Goal: Task Accomplishment & Management: Manage account settings

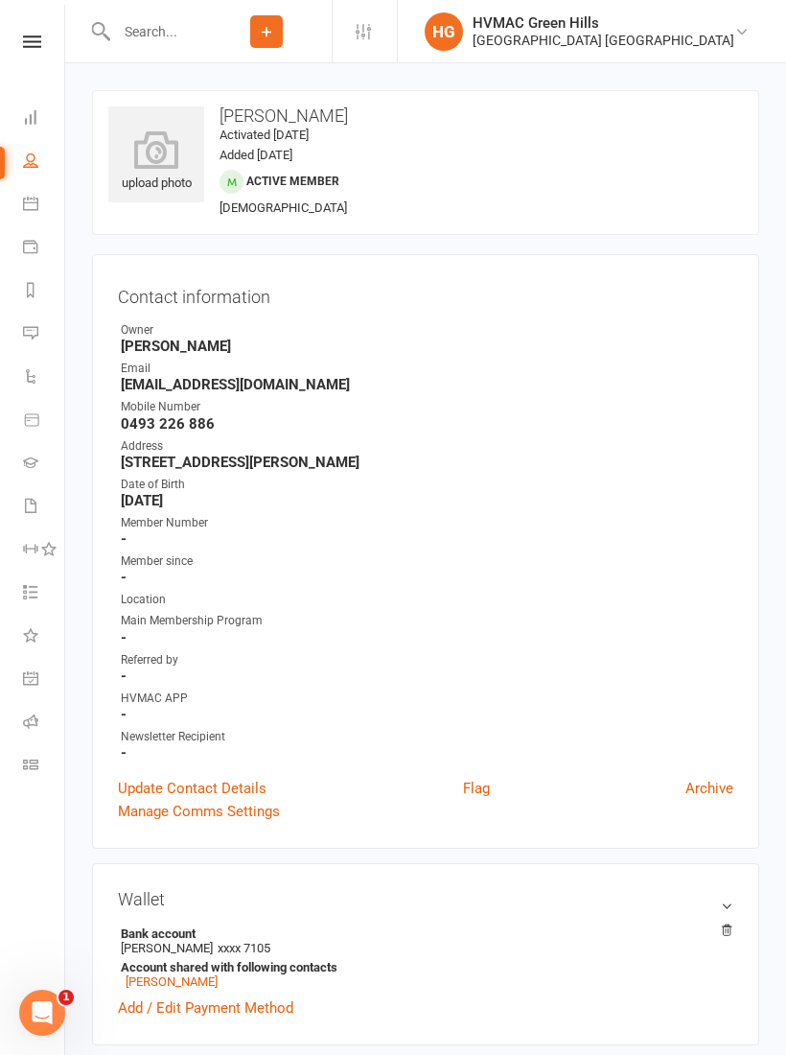
click at [160, 35] on input "text" at bounding box center [155, 31] width 91 height 27
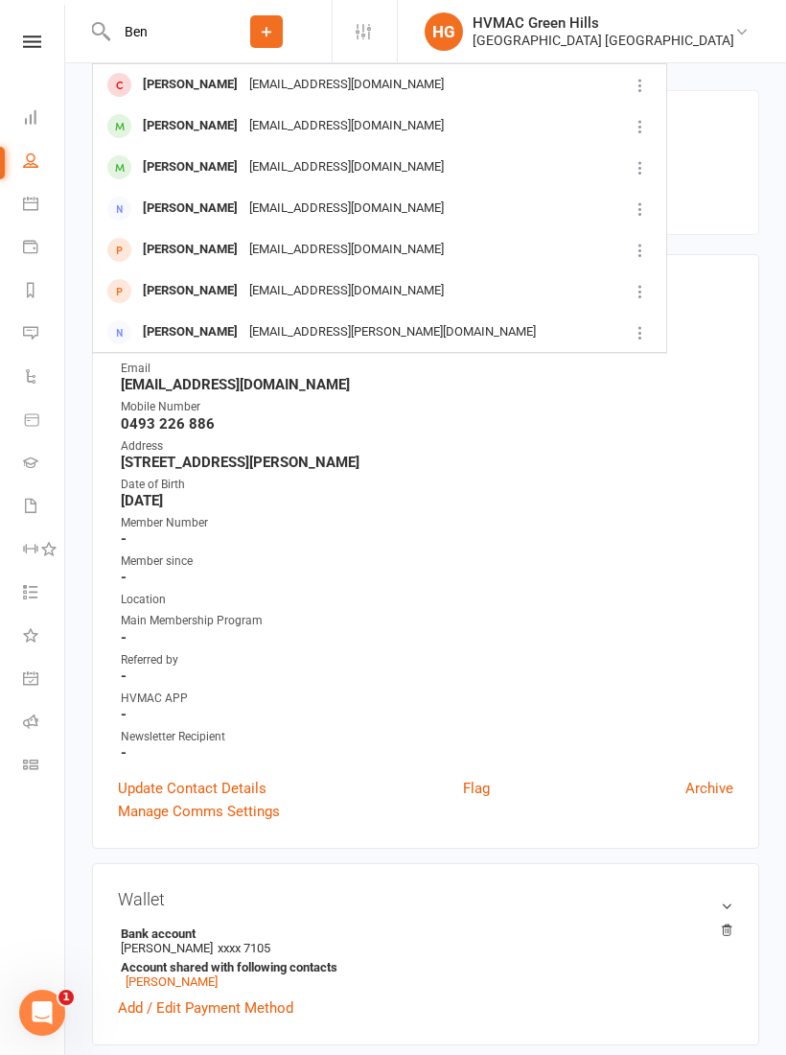
type input "Ben"
click at [267, 169] on div "[EMAIL_ADDRESS][DOMAIN_NAME]" at bounding box center [347, 167] width 206 height 28
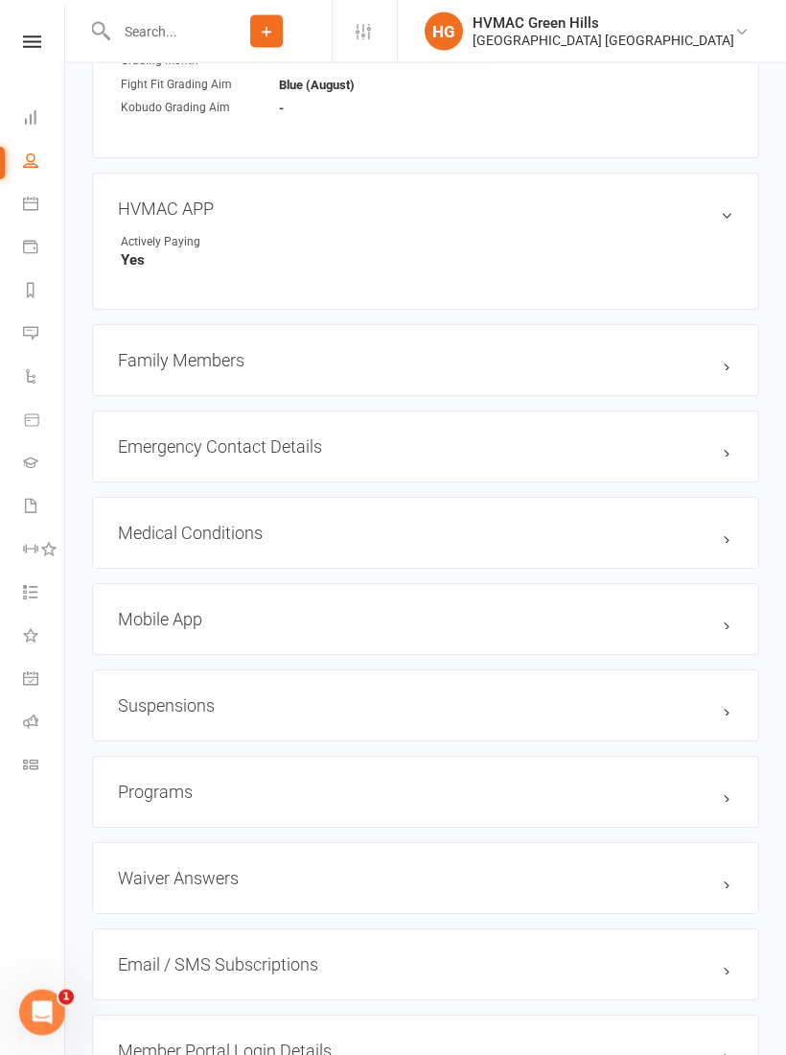
scroll to position [1592, 0]
click at [526, 359] on h3 "Family Members" at bounding box center [426, 360] width 616 height 20
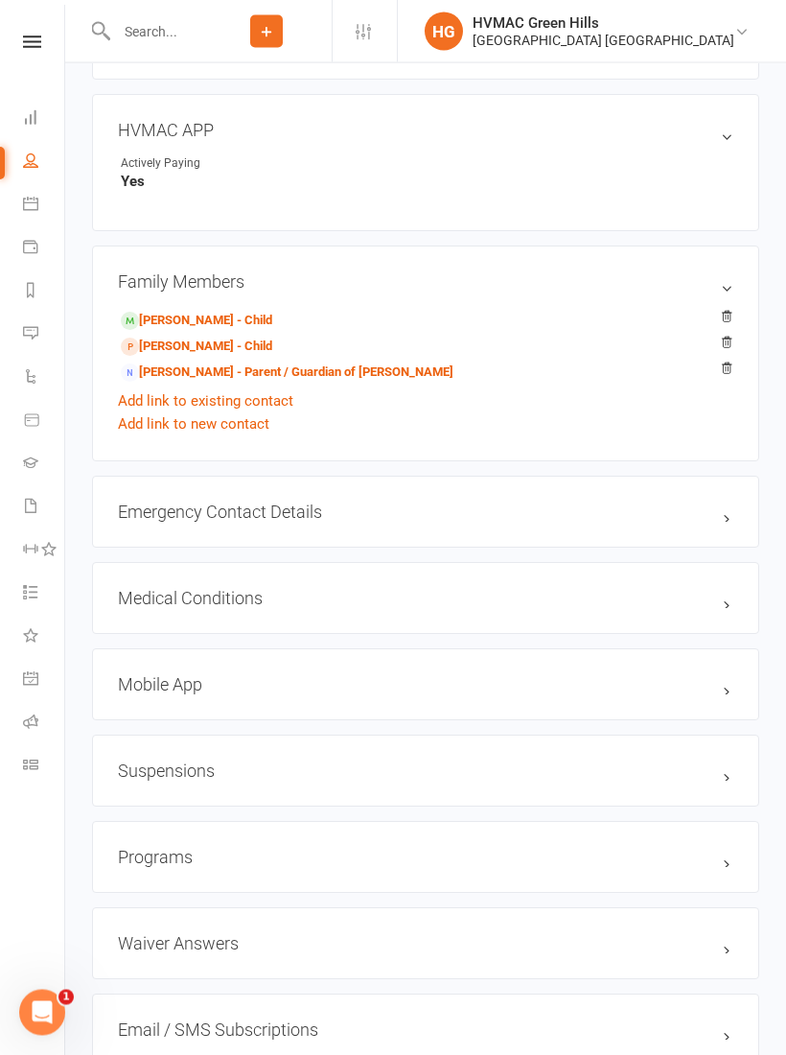
scroll to position [1670, 0]
click at [640, 940] on h3 "Waiver Answers edit" at bounding box center [426, 943] width 616 height 20
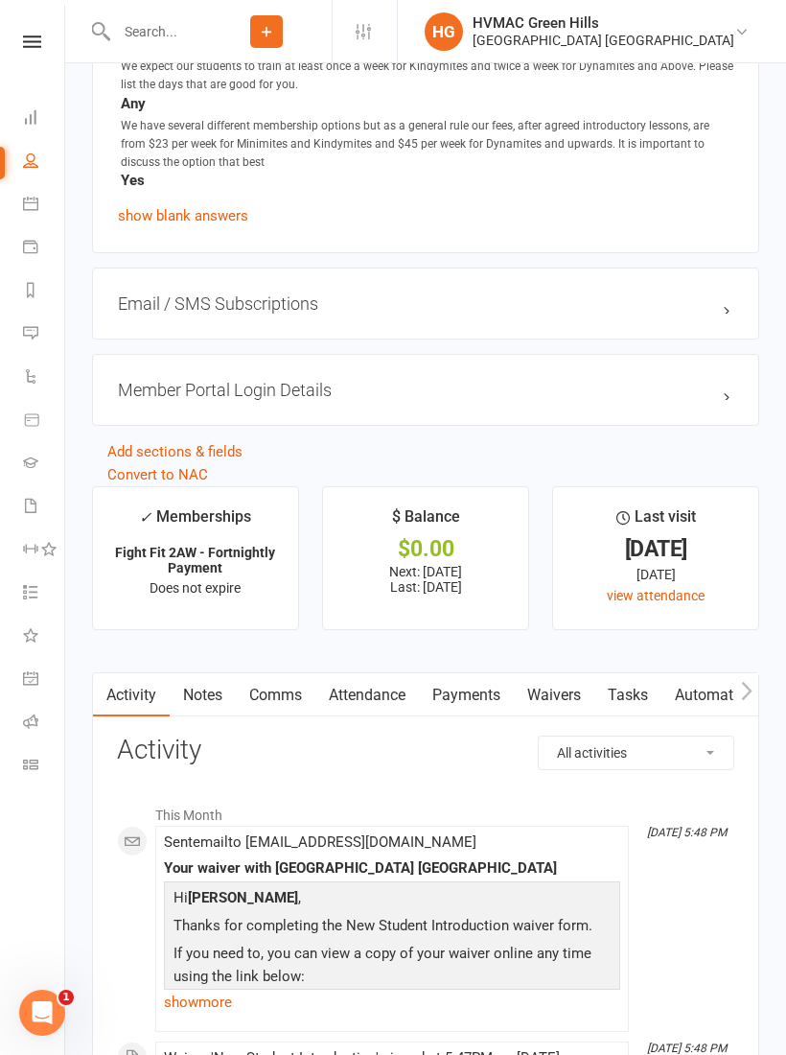
scroll to position [3206, 0]
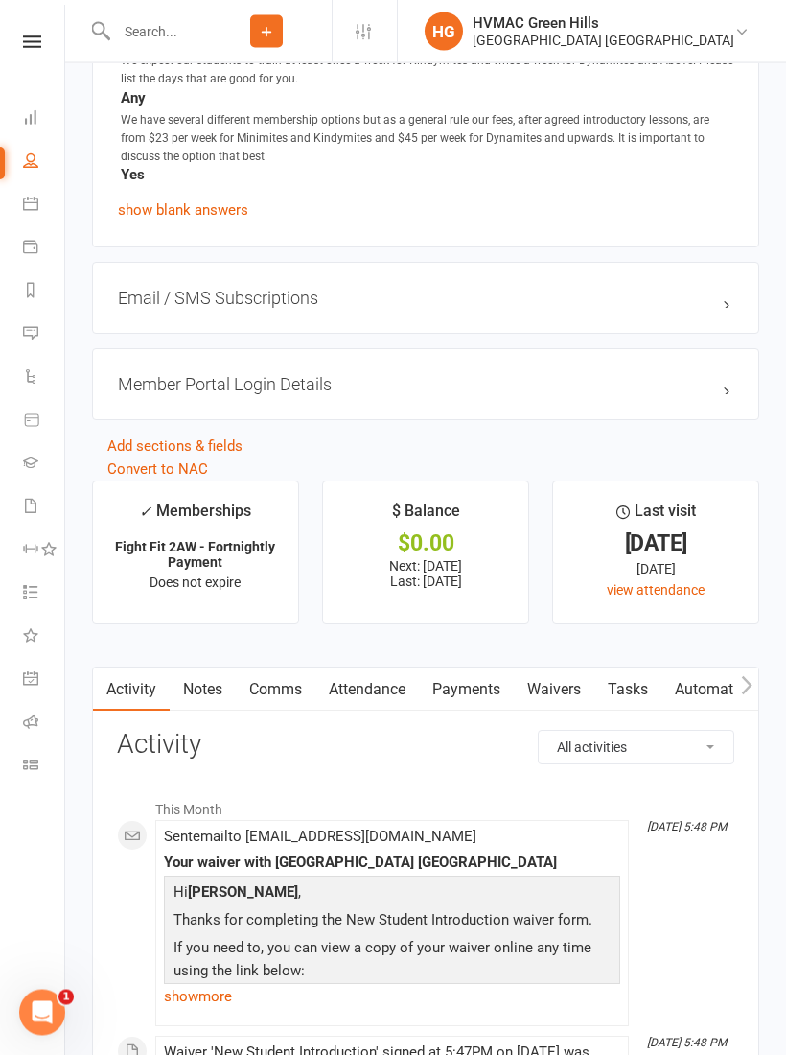
click at [559, 698] on link "Waivers" at bounding box center [554, 690] width 81 height 44
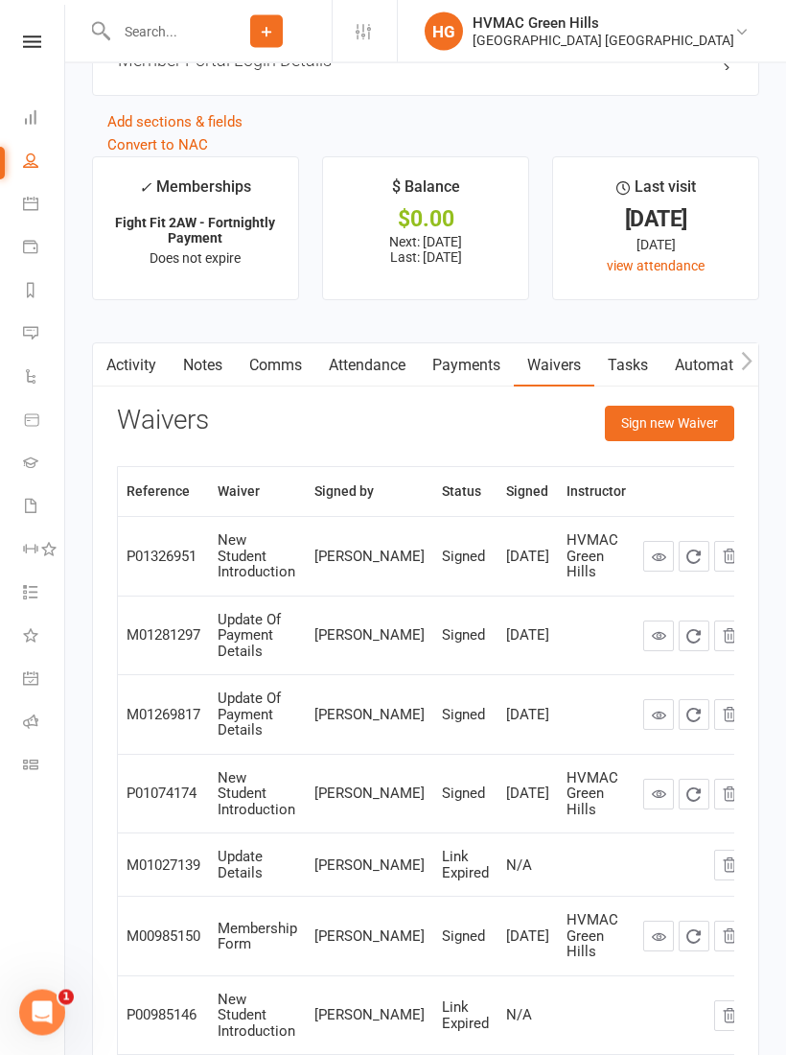
scroll to position [3533, 0]
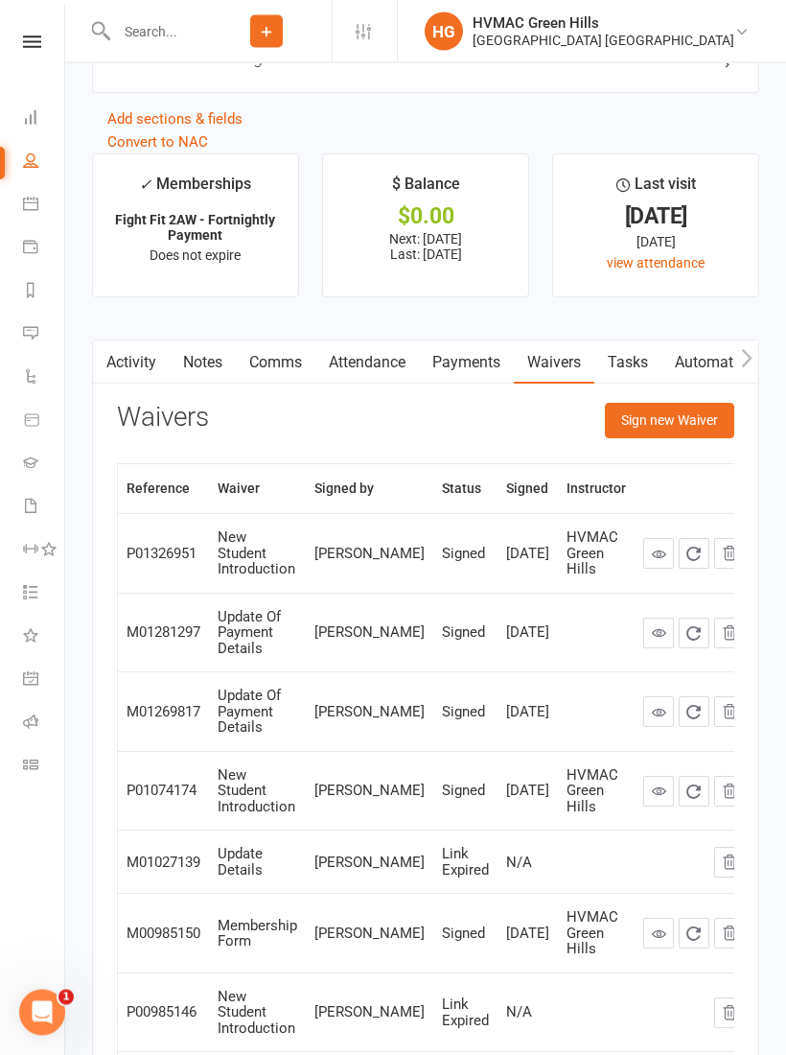
click at [684, 428] on button "Sign new Waiver" at bounding box center [669, 421] width 129 height 35
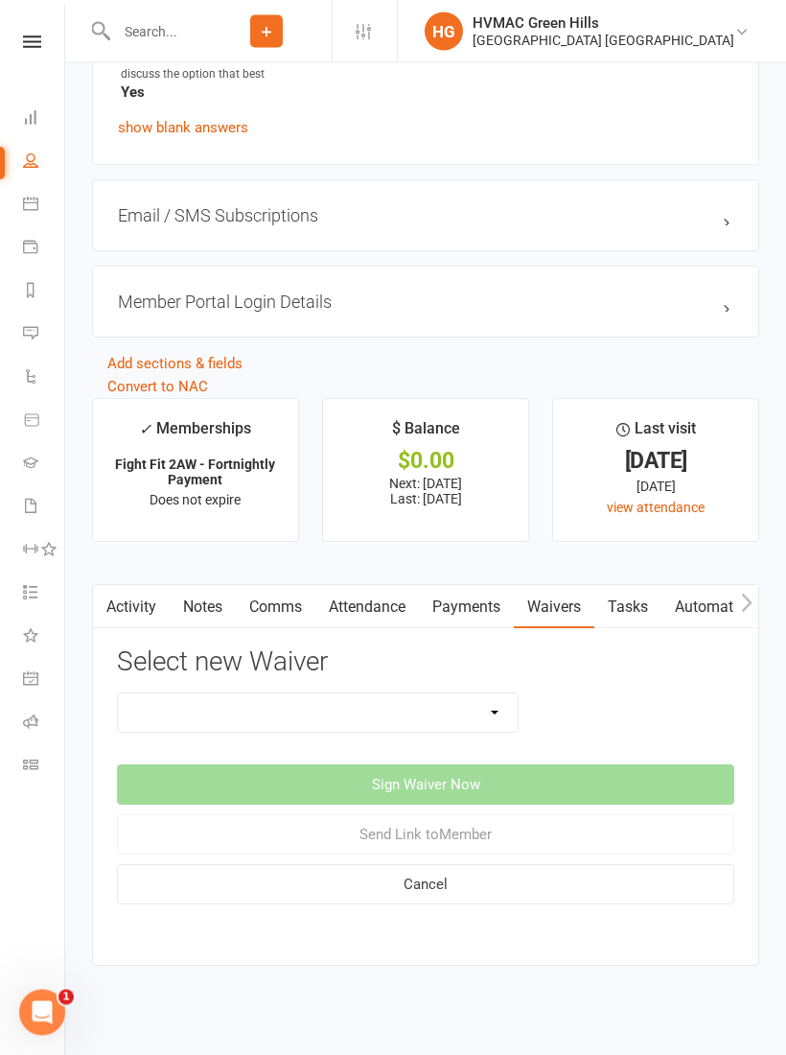
scroll to position [3288, 0]
click at [511, 716] on select "8 Week Fitness Challenge Basic Membership Form Cancellation Form Dojo Transfer …" at bounding box center [318, 713] width 400 height 38
select select "5630"
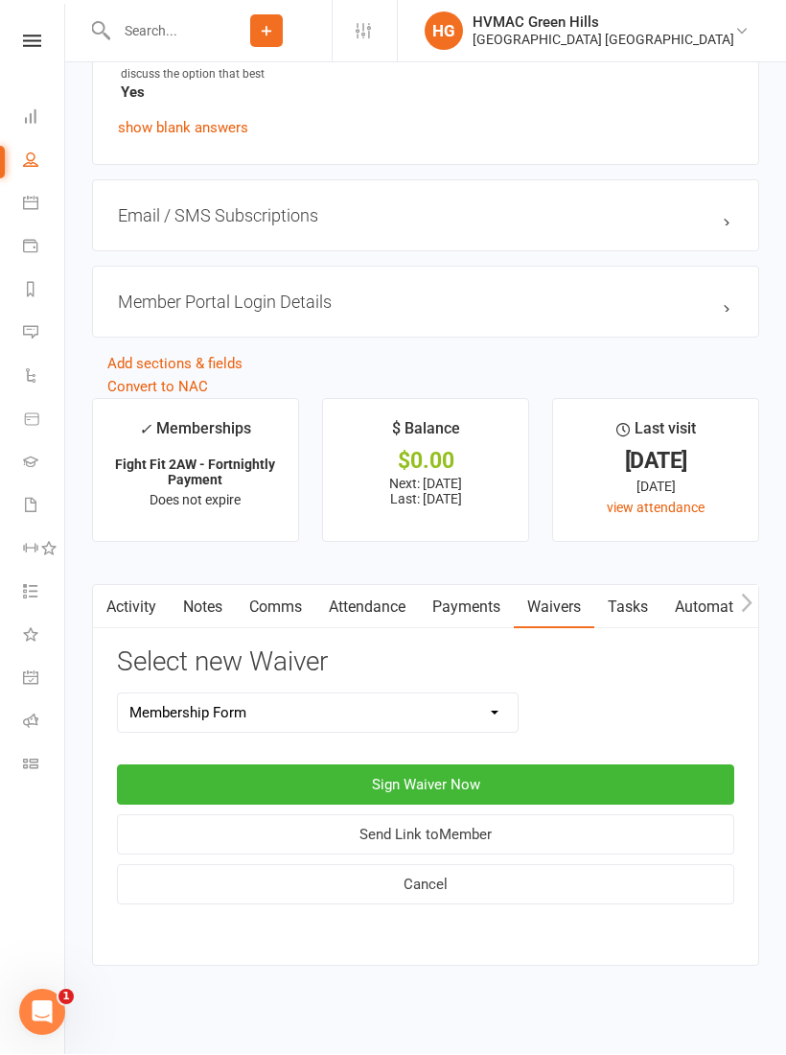
click at [500, 776] on button "Sign Waiver Now" at bounding box center [425, 785] width 617 height 40
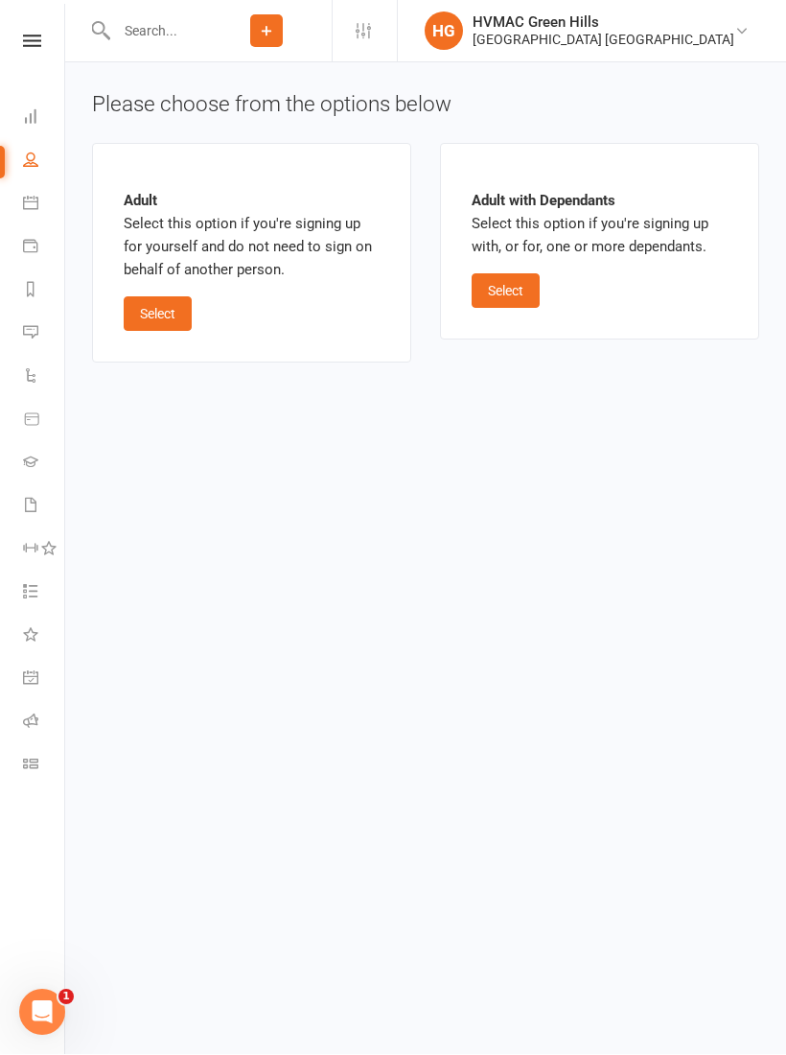
click at [502, 280] on button "Select" at bounding box center [506, 291] width 68 height 35
select select "05"
select select "2029"
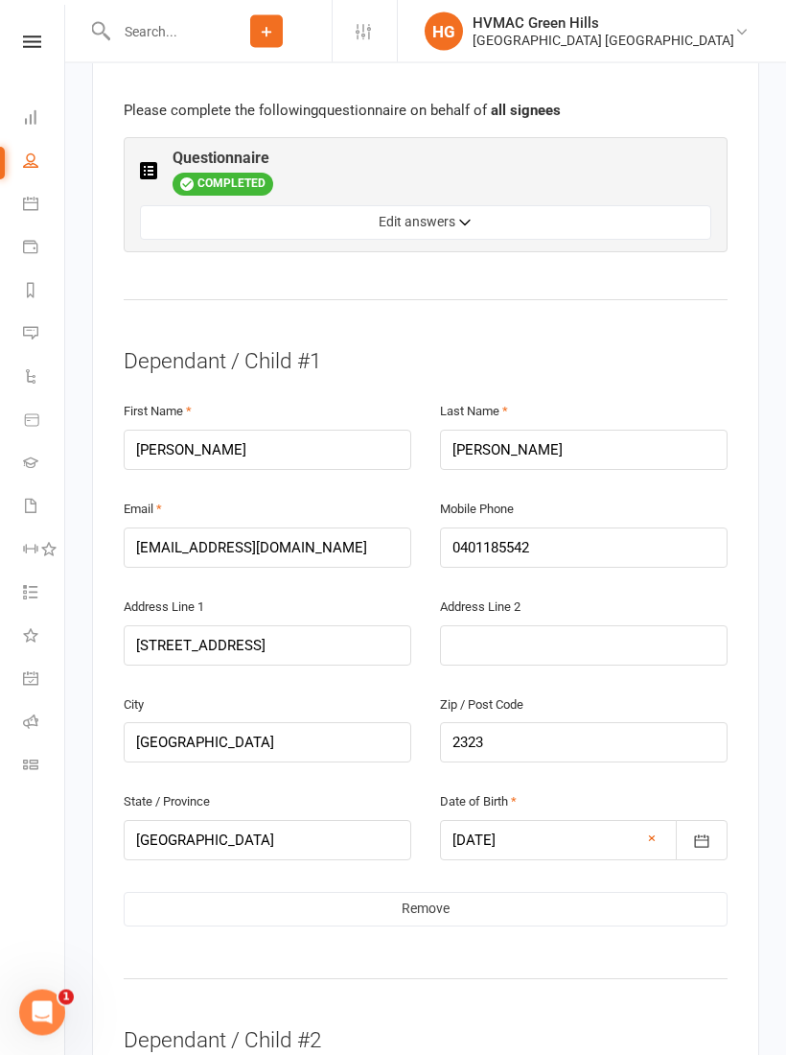
scroll to position [1245, 0]
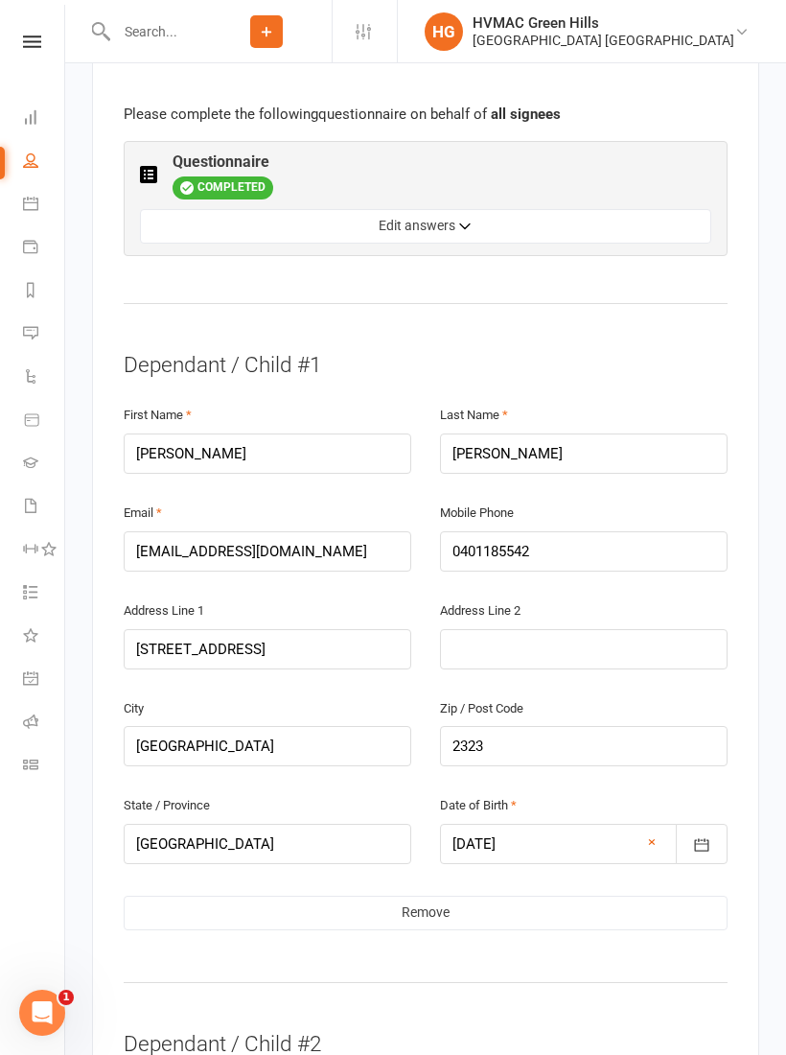
click at [438, 895] on link "Remove" at bounding box center [426, 912] width 604 height 35
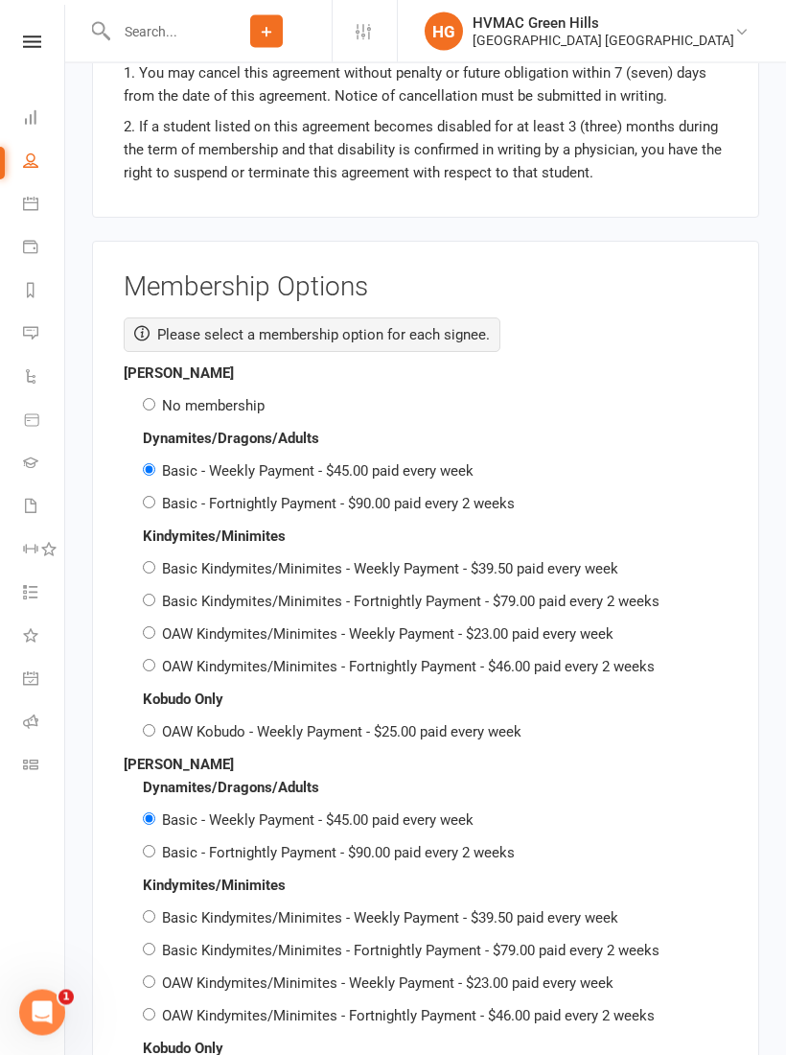
scroll to position [3248, 0]
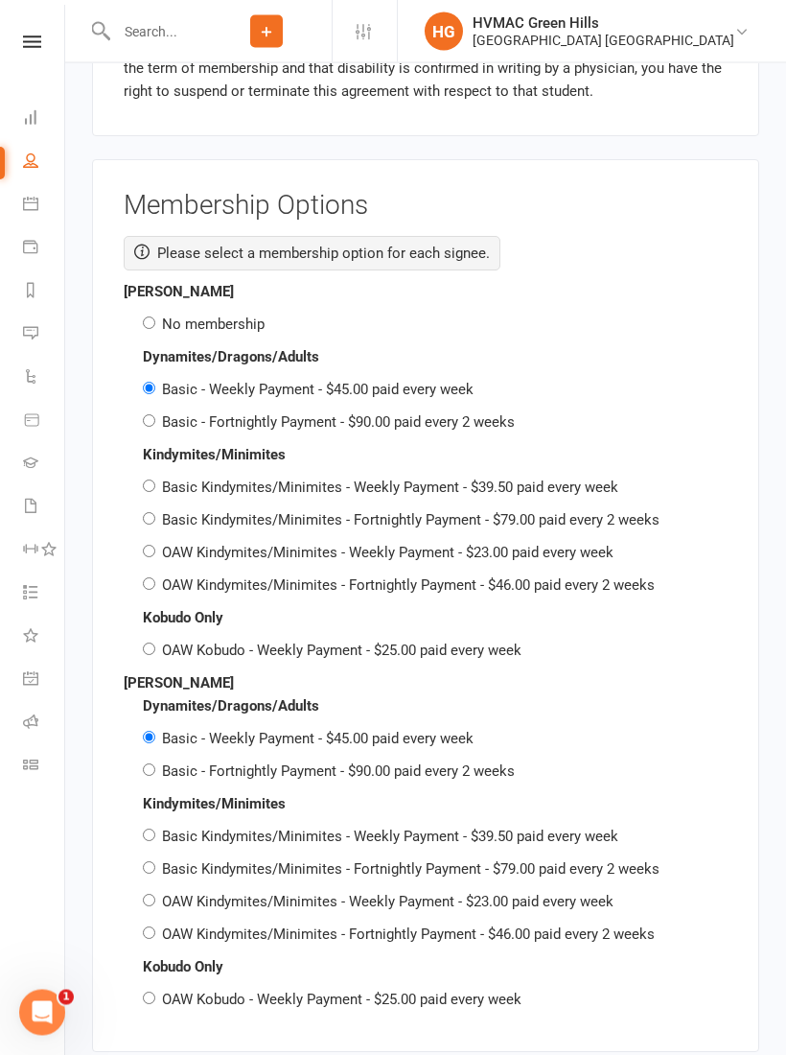
click at [138, 314] on div "No membership" at bounding box center [426, 325] width 604 height 23
click at [155, 317] on input "No membership" at bounding box center [149, 323] width 12 height 12
radio input "true"
radio input "false"
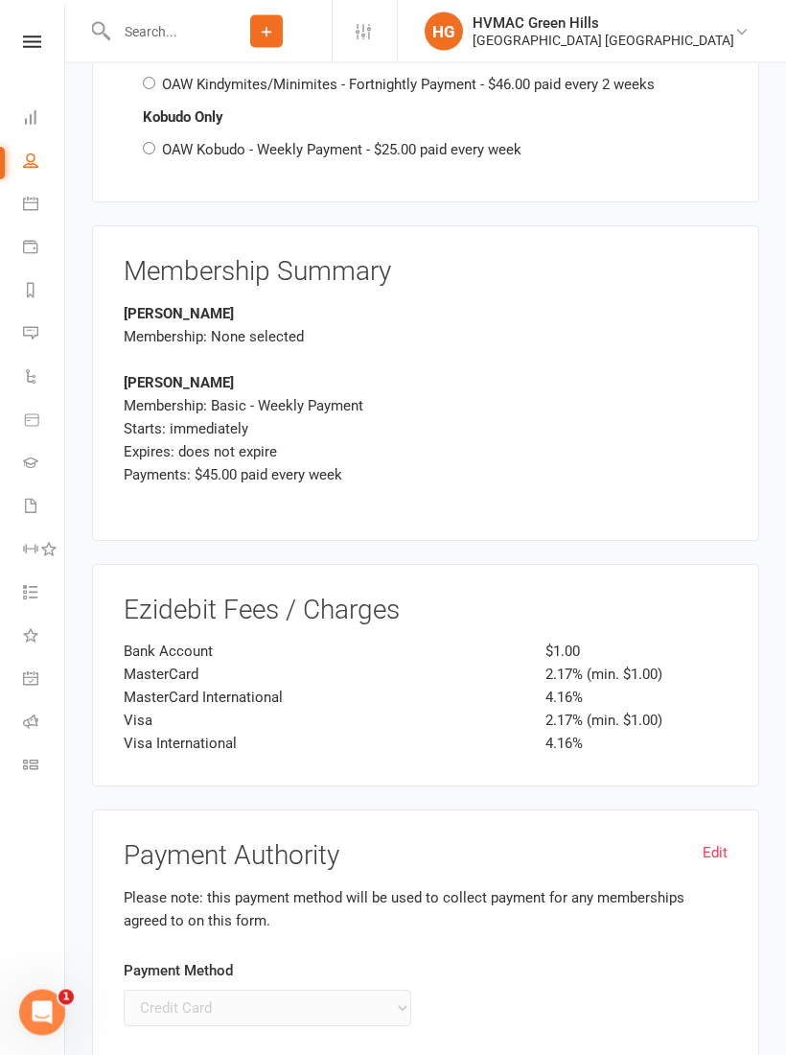
scroll to position [4099, 0]
click at [236, 440] on div "Expires: does not expire" at bounding box center [426, 451] width 604 height 23
click at [220, 417] on div "Starts: immediately" at bounding box center [426, 428] width 604 height 23
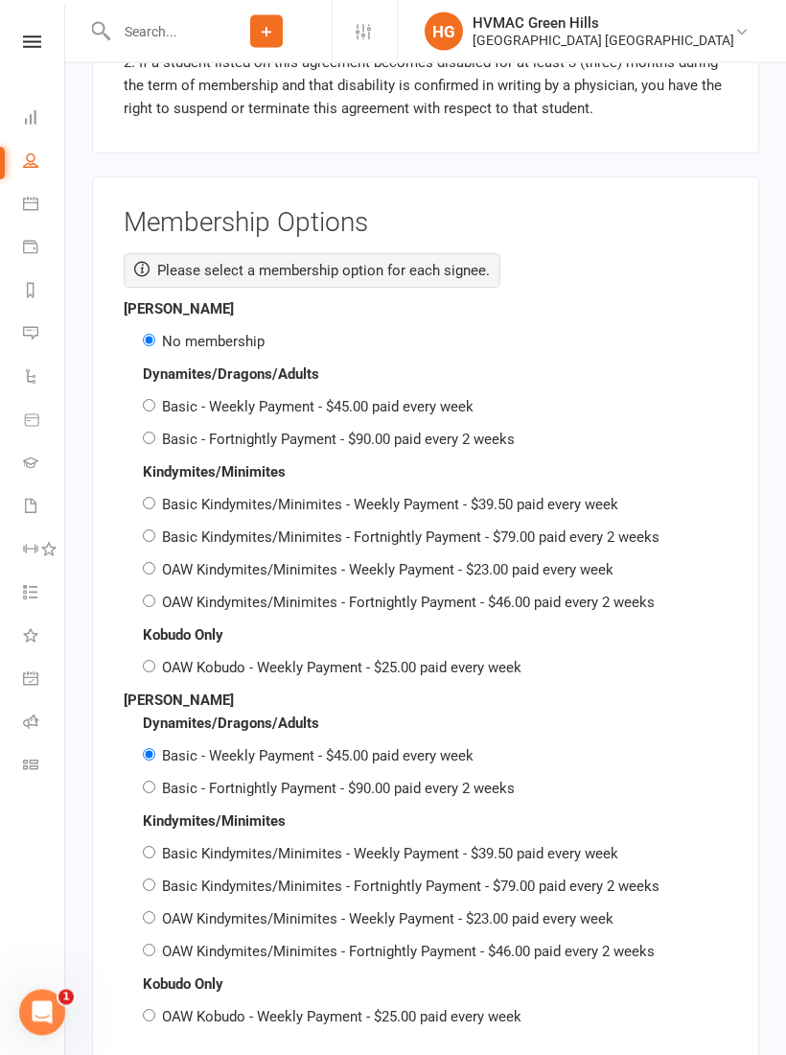
scroll to position [3232, 0]
click at [145, 780] on input "Basic - Fortnightly Payment - $90.00 paid every 2 weeks" at bounding box center [149, 786] width 12 height 12
radio input "true"
radio input "false"
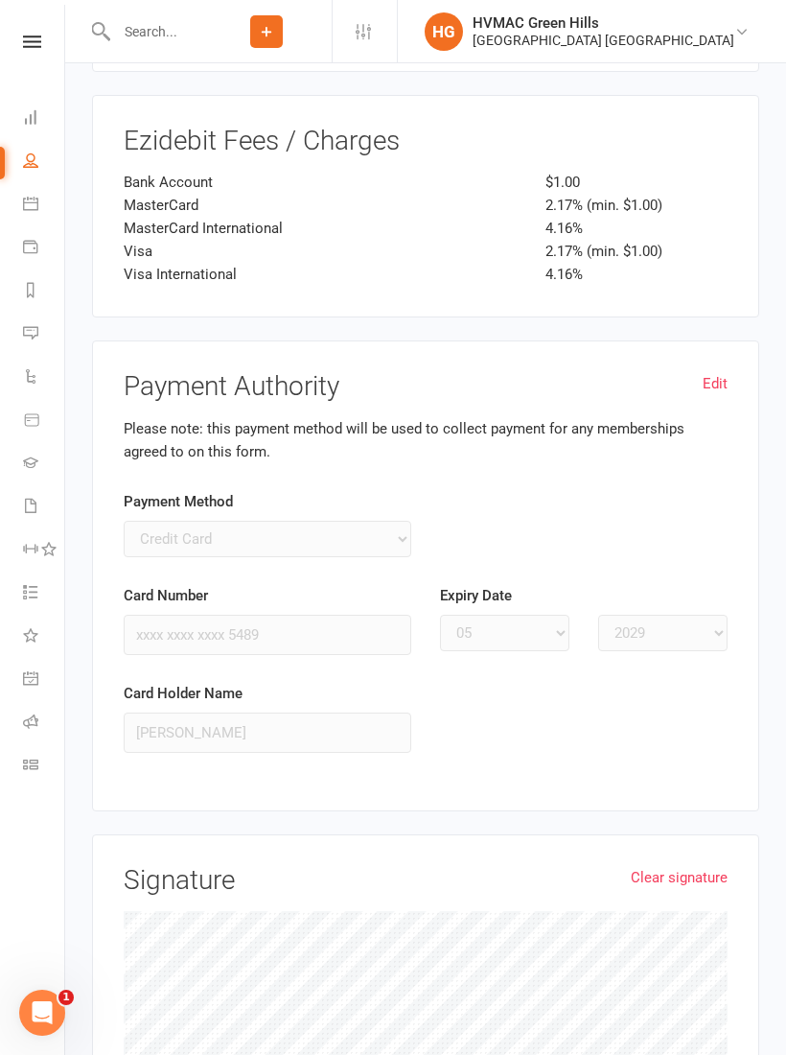
scroll to position [4568, 0]
click at [665, 865] on link "Clear signature" at bounding box center [679, 876] width 97 height 23
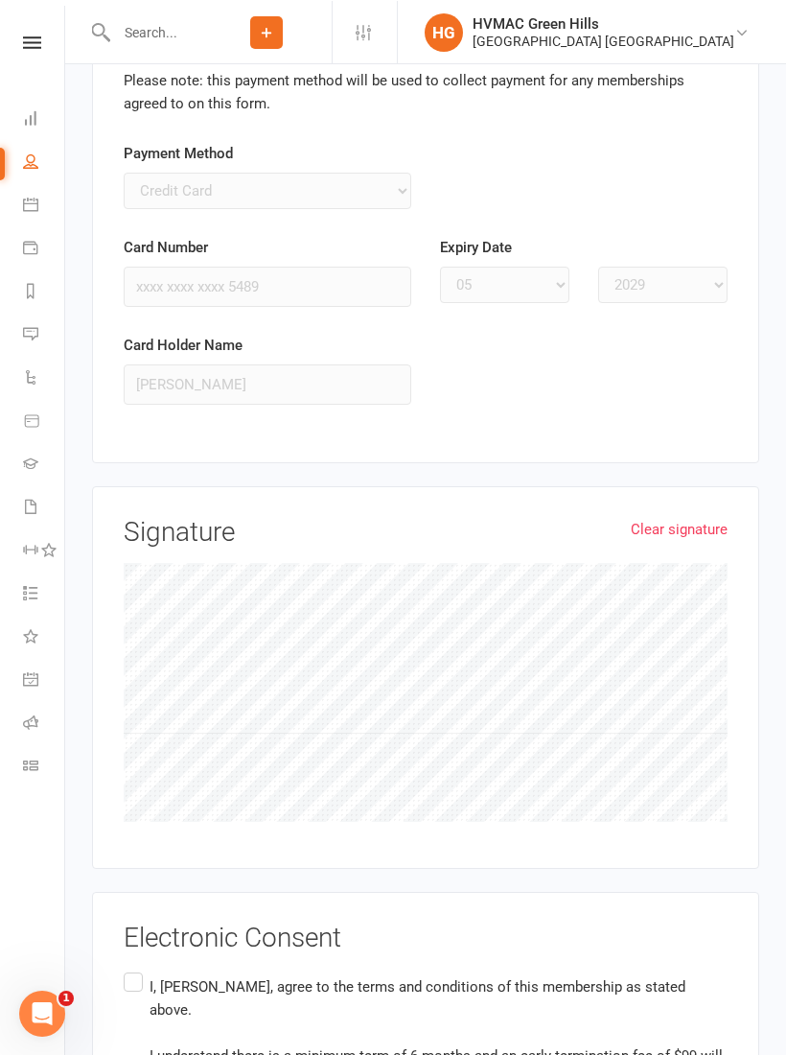
click at [136, 967] on input "I, [PERSON_NAME], agree to the terms and conditions of this membership as state…" at bounding box center [130, 967] width 12 height 0
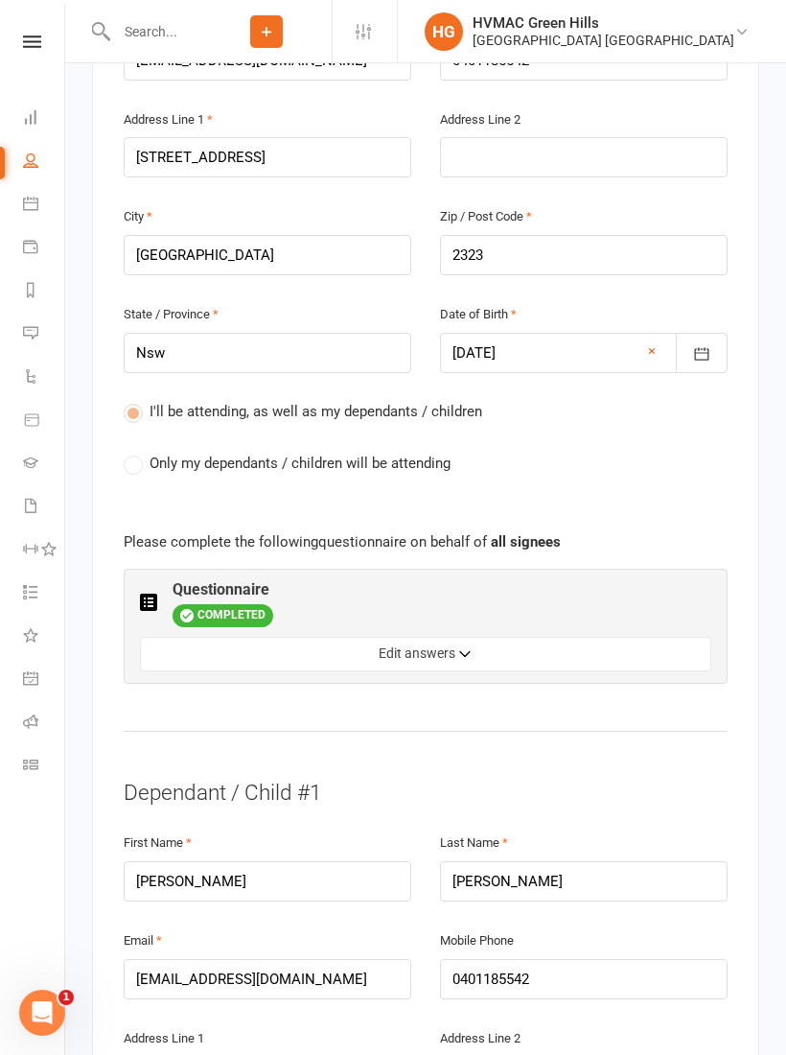
scroll to position [816, 0]
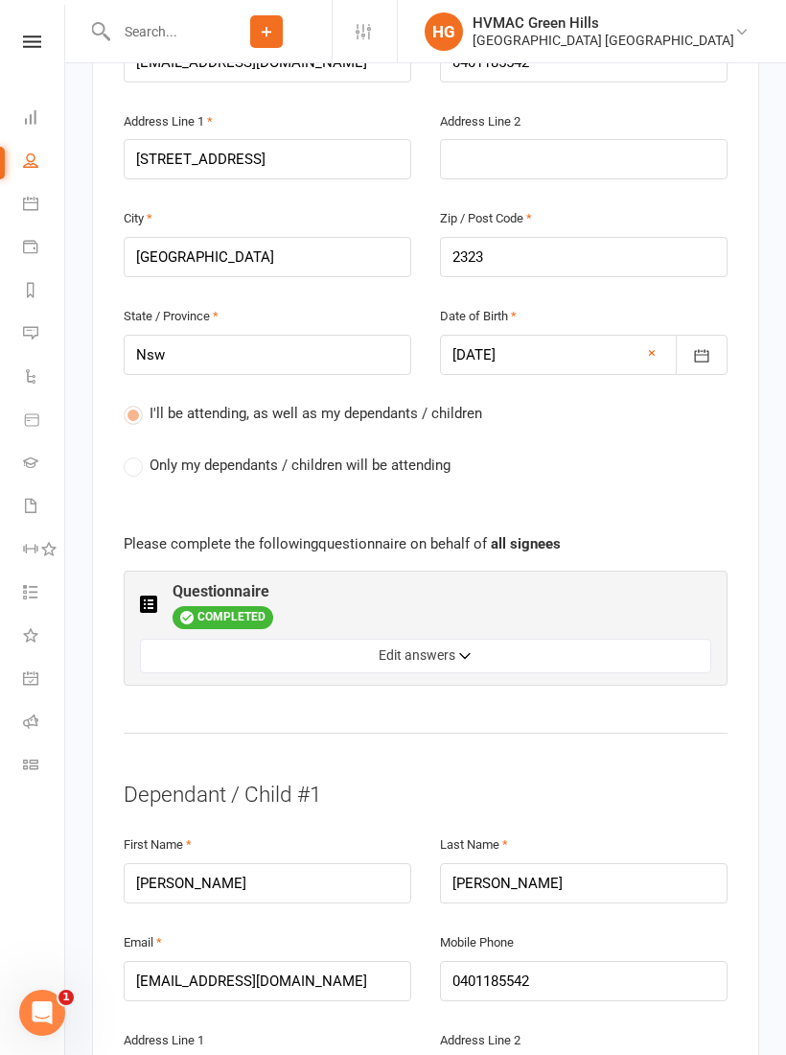
click at [128, 453] on label "Only my dependants / children will be attending" at bounding box center [287, 464] width 327 height 23
click at [105, 381] on div "Membership Form Instructions Please complete the attached form to complete your…" at bounding box center [425, 552] width 667 height 1778
click at [134, 453] on label "Only my dependants / children will be attending" at bounding box center [287, 464] width 327 height 23
click at [141, 453] on label "Only my dependants / children will be attending" at bounding box center [287, 464] width 327 height 23
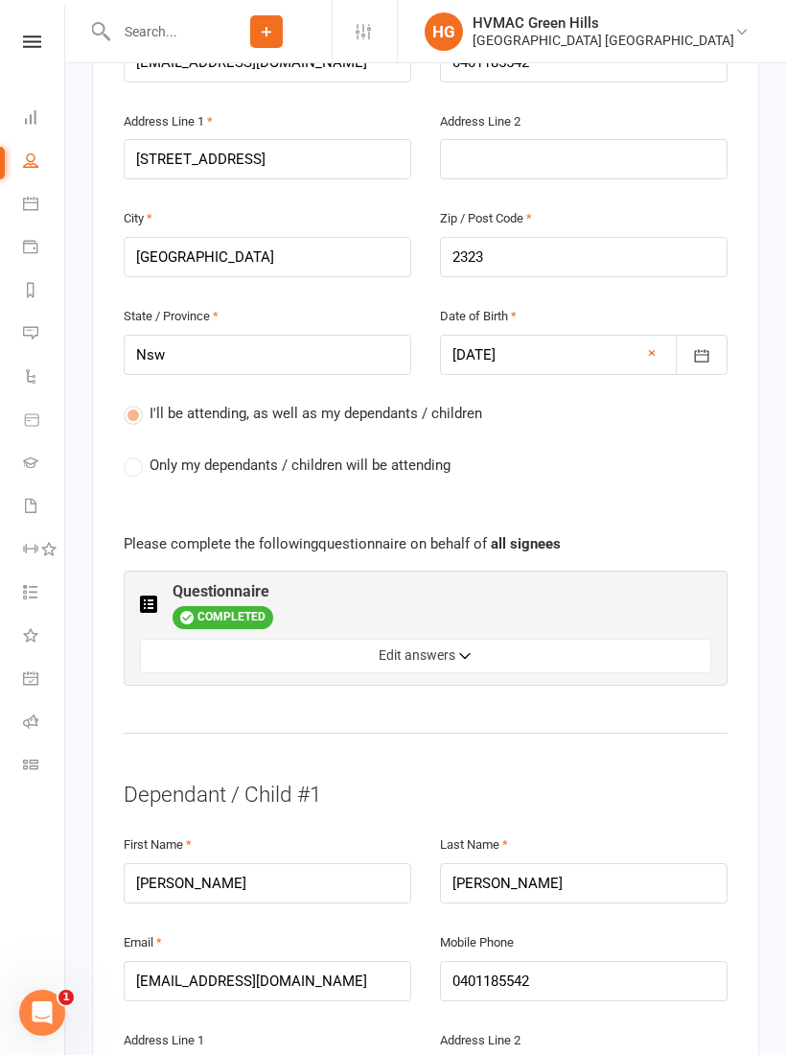
click at [502, 639] on button "Edit answers" at bounding box center [425, 656] width 571 height 35
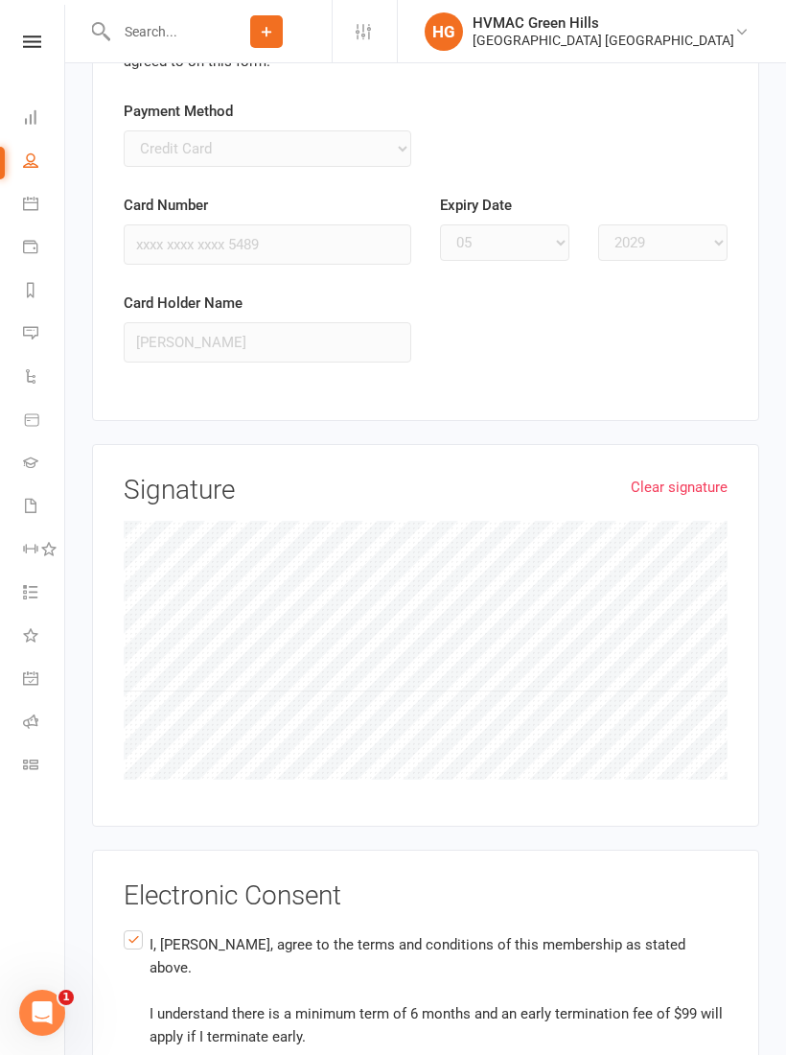
scroll to position [5403, 0]
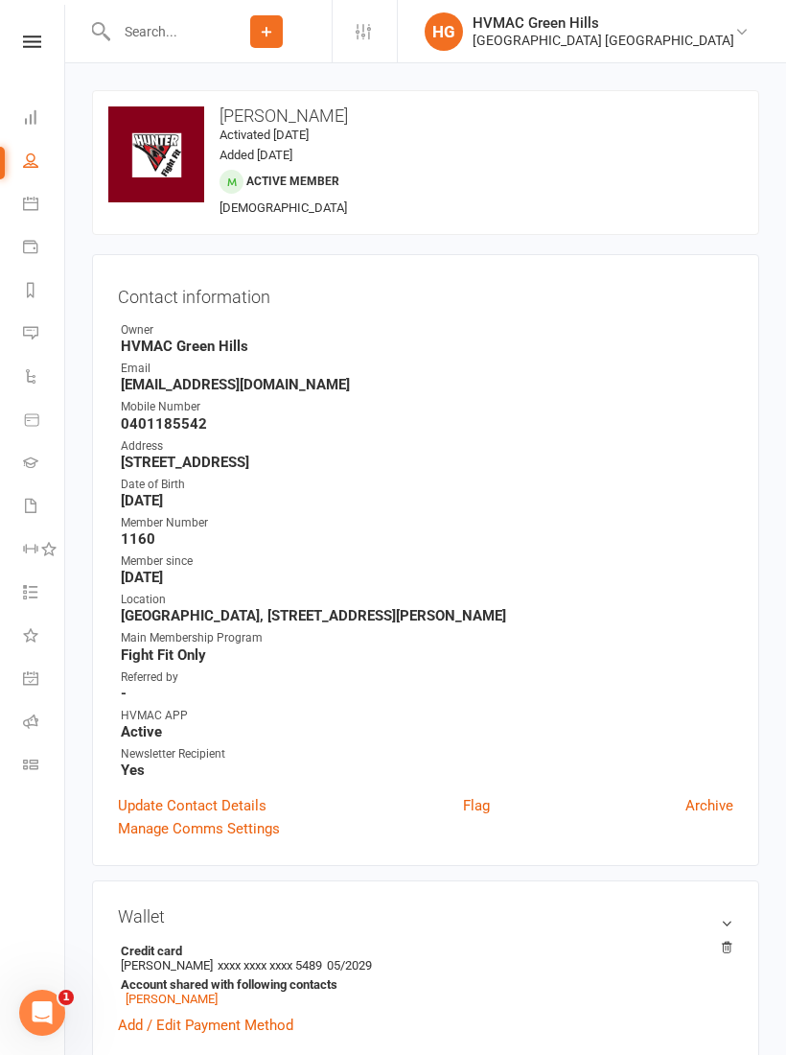
click at [28, 510] on icon at bounding box center [30, 505] width 15 height 15
select select "100"
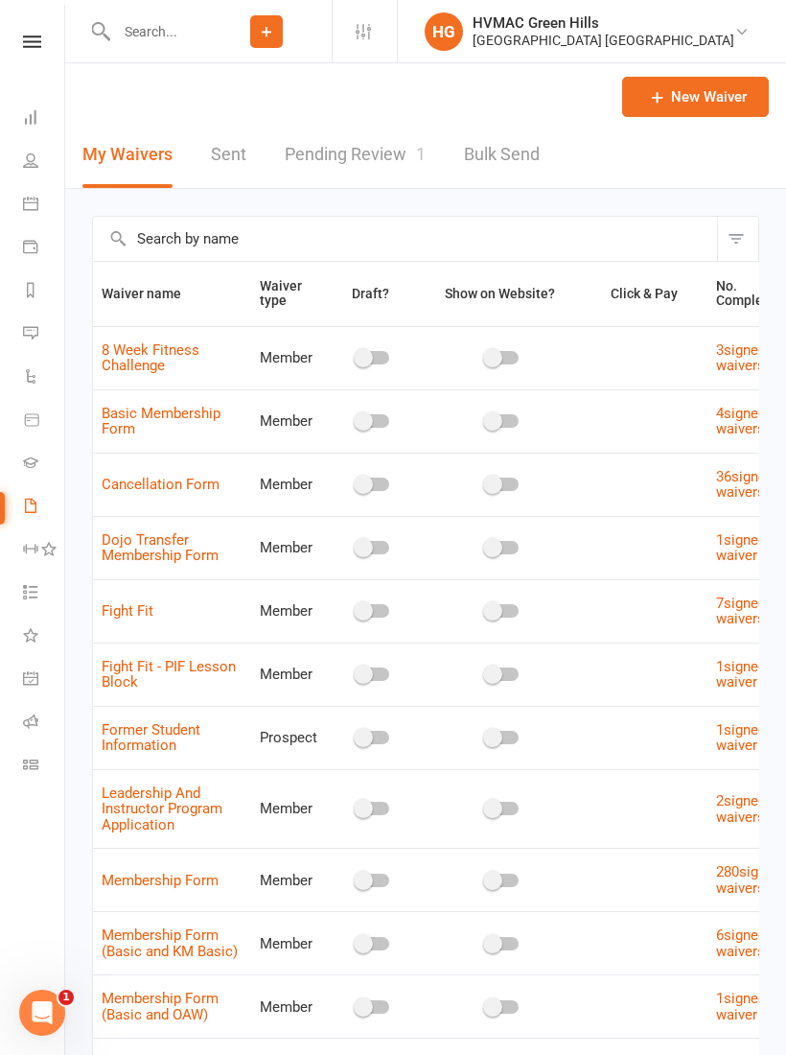
click at [346, 156] on link "Pending Review 1" at bounding box center [355, 155] width 141 height 66
select select "100"
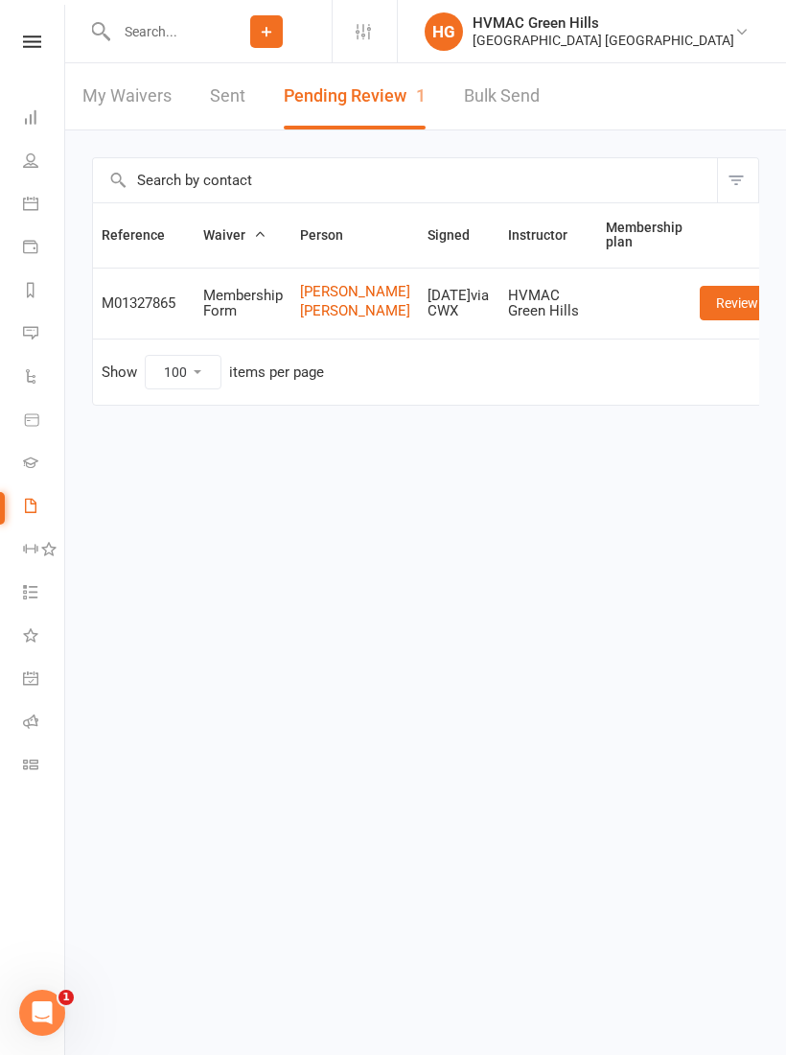
click at [700, 319] on link "Review" at bounding box center [737, 303] width 75 height 35
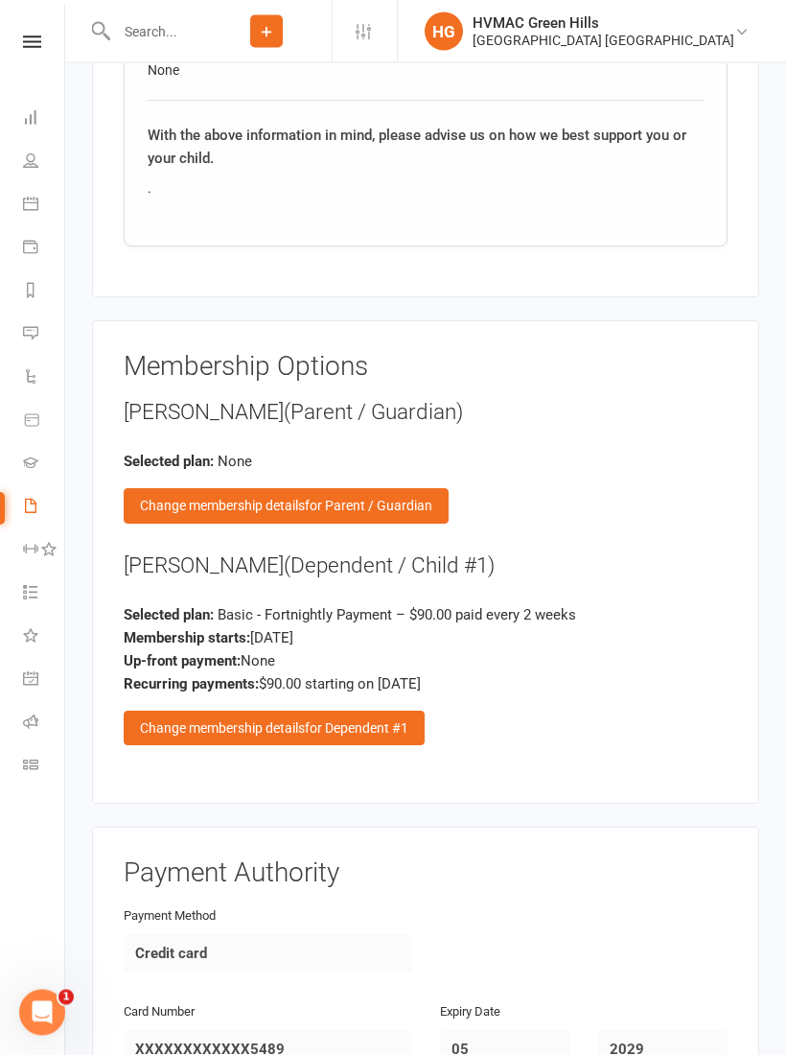
scroll to position [2439, 0]
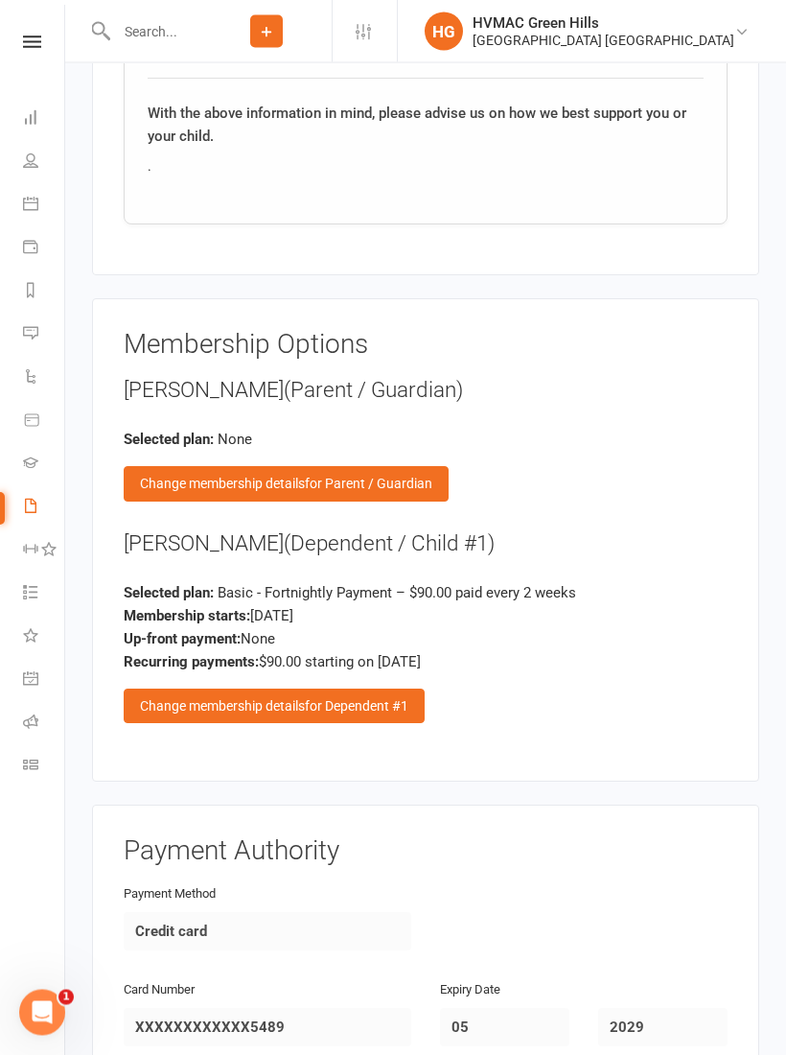
click at [320, 689] on div "Change membership details for Dependent #1" at bounding box center [274, 706] width 301 height 35
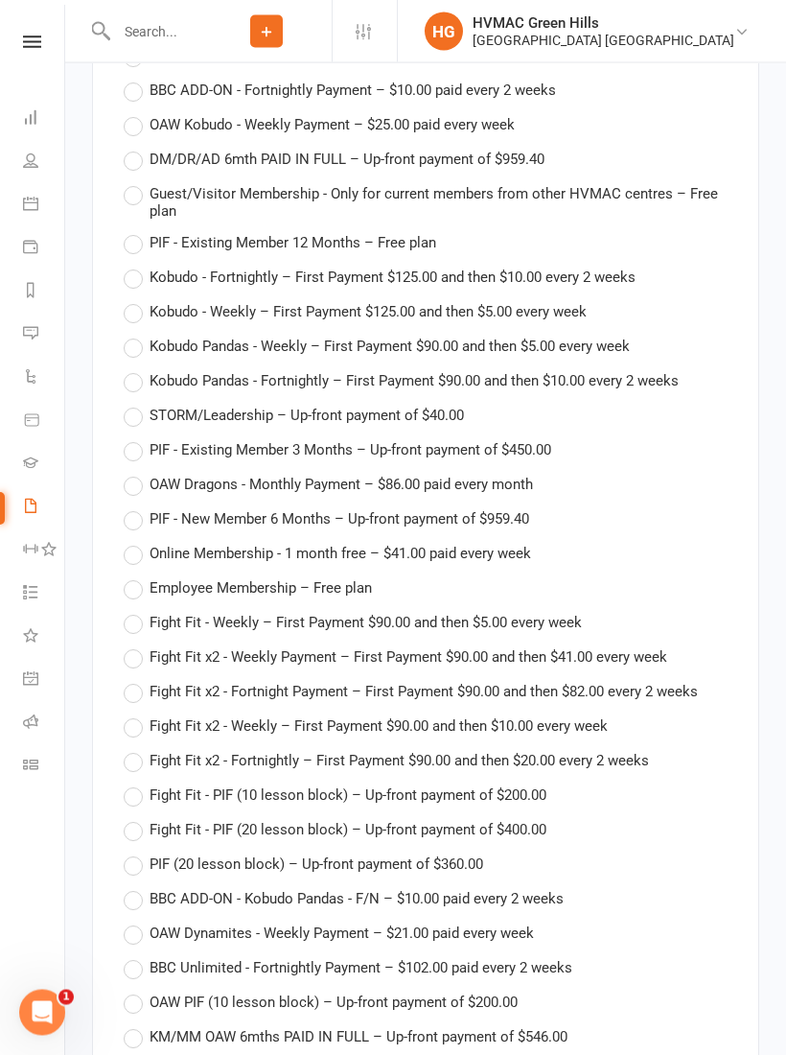
scroll to position [3520, 0]
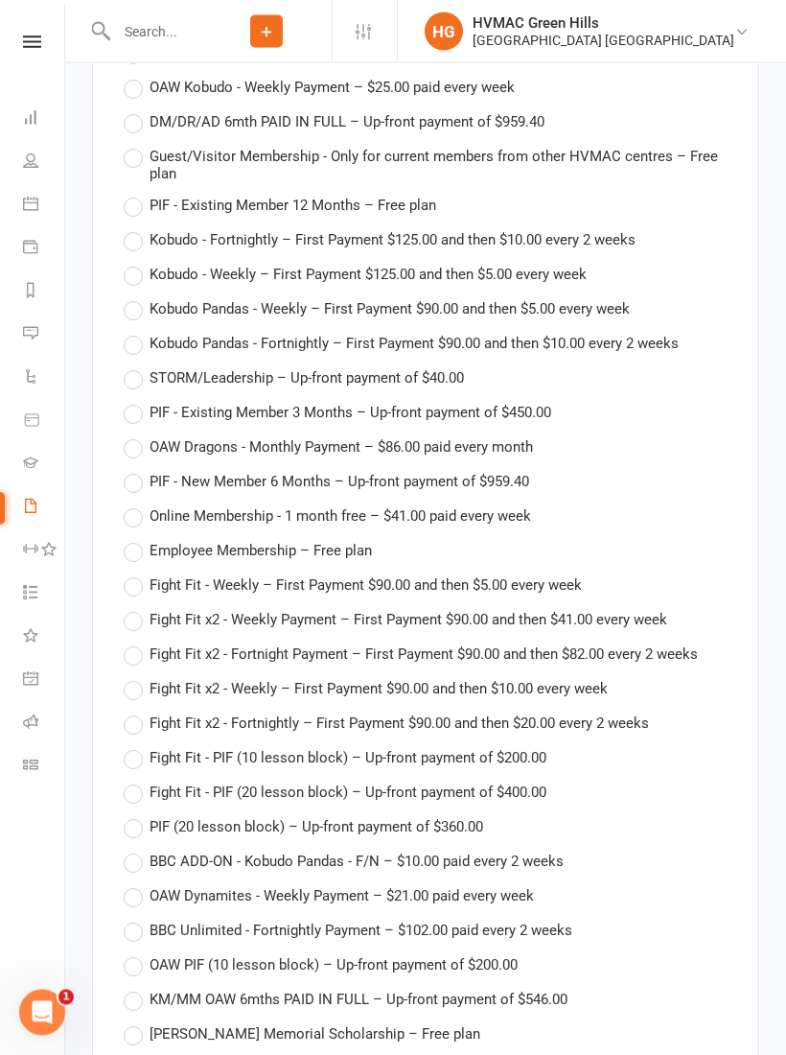
click at [140, 919] on label "BBC Unlimited - Fortnightly Payment – $102.00 paid every 2 weeks" at bounding box center [348, 930] width 449 height 23
click at [136, 919] on input "BBC Unlimited - Fortnightly Payment – $102.00 paid every 2 weeks" at bounding box center [130, 919] width 12 height 0
type input "BBC Unlimited - Fortnightly Payment"
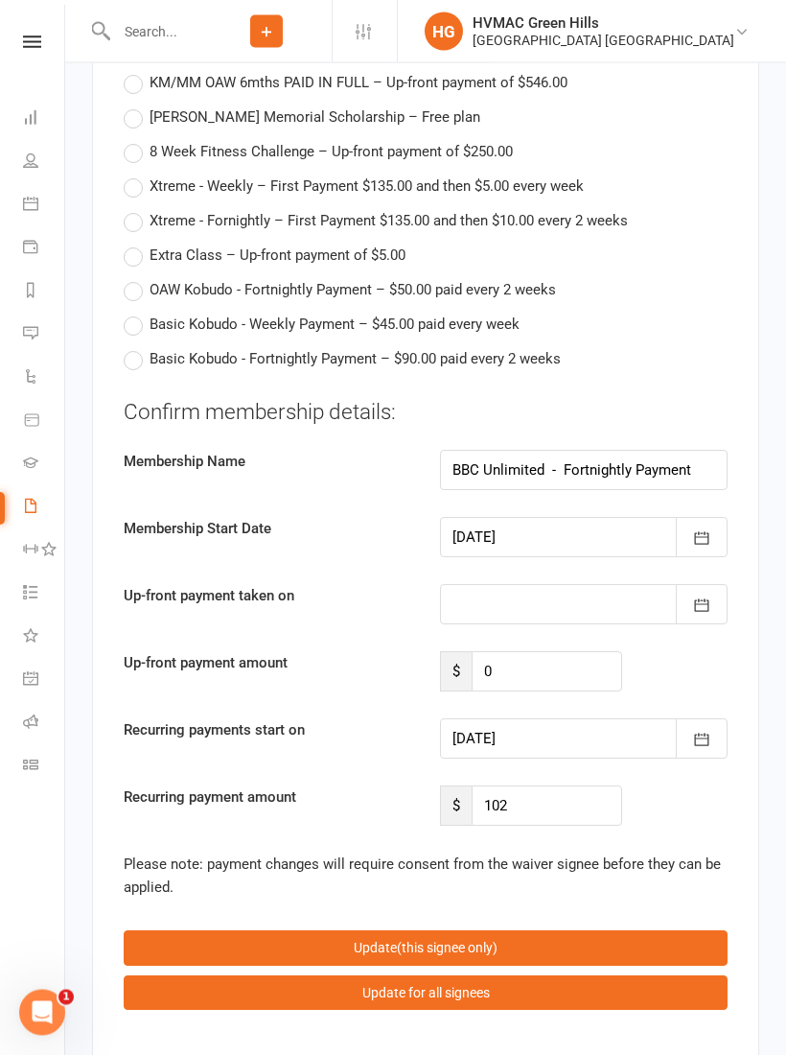
scroll to position [4438, 0]
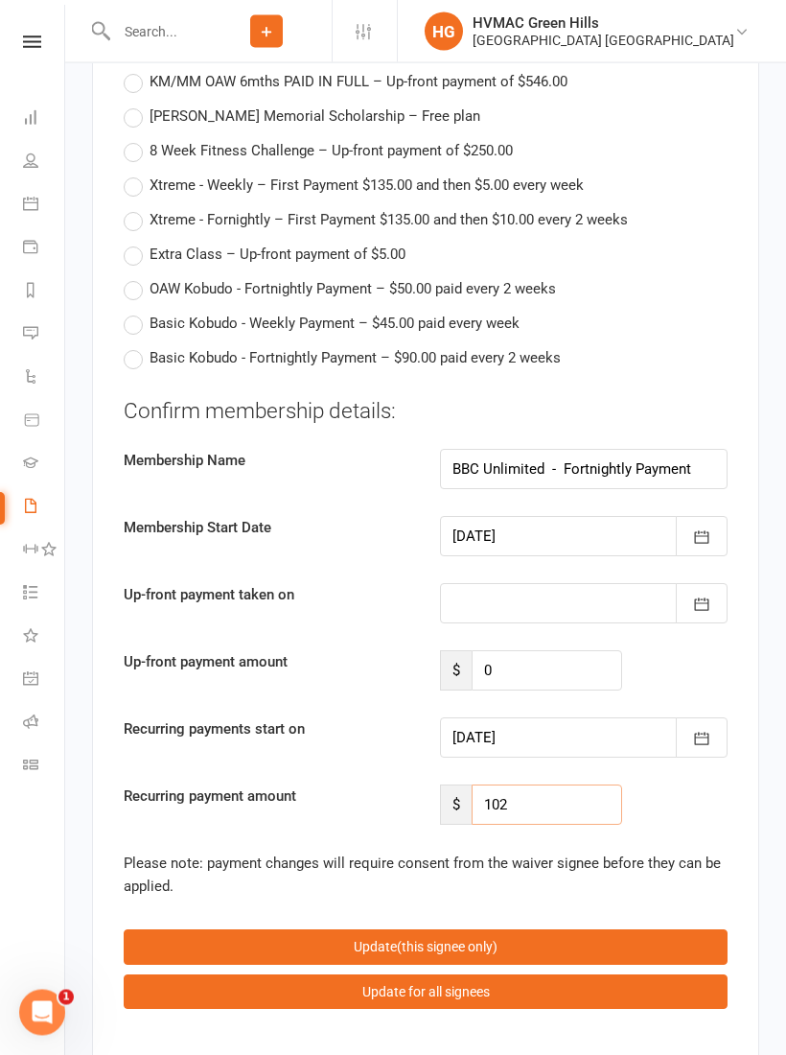
click at [537, 785] on input "102" at bounding box center [547, 805] width 151 height 40
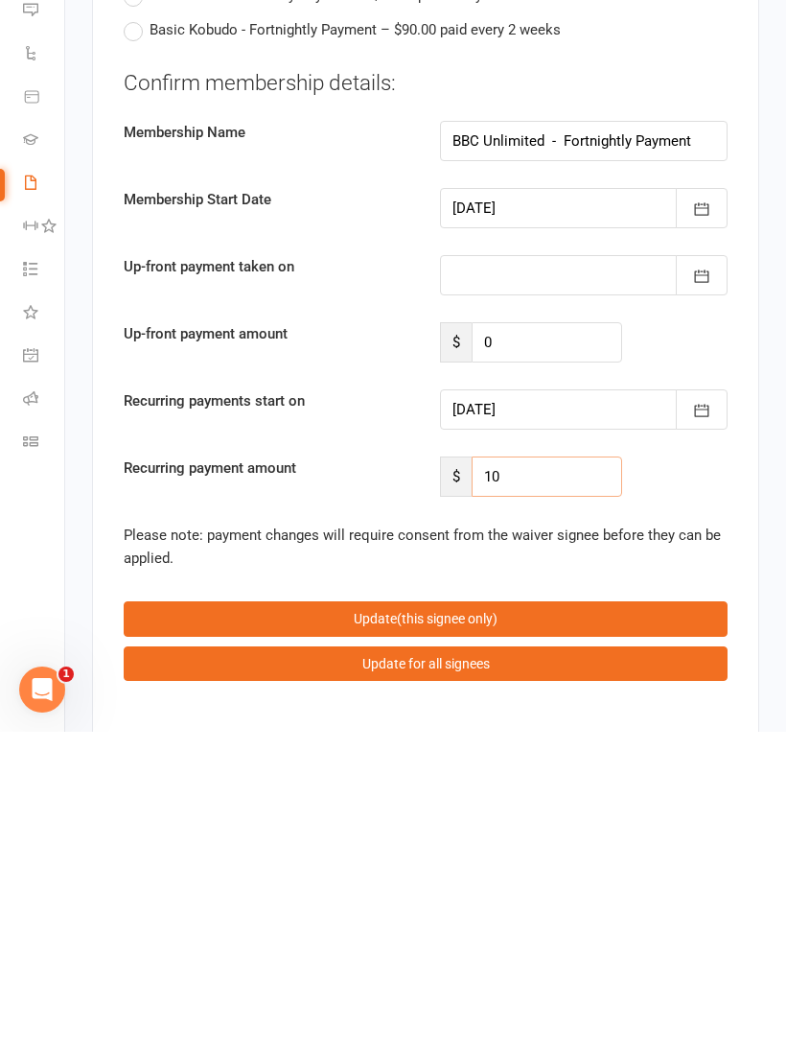
type input "1"
type input "80"
click at [695, 727] on icon "button" at bounding box center [702, 733] width 14 height 12
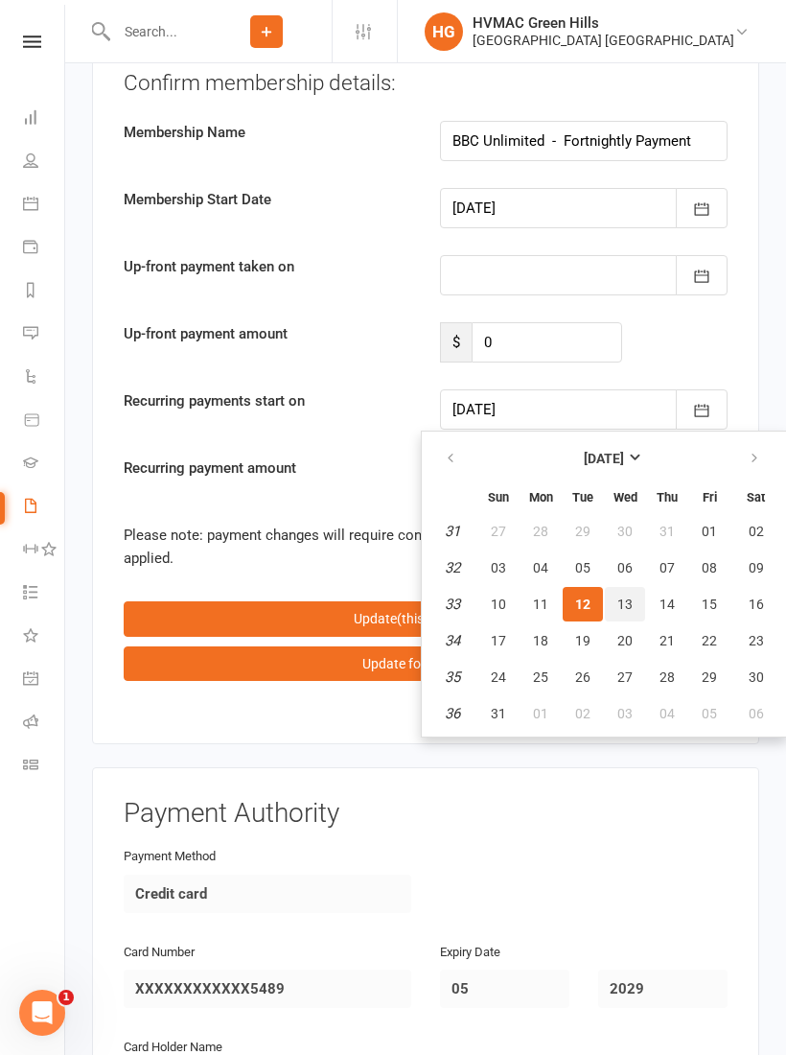
click at [618, 596] on span "13" at bounding box center [624, 603] width 15 height 15
type input "[DATE]"
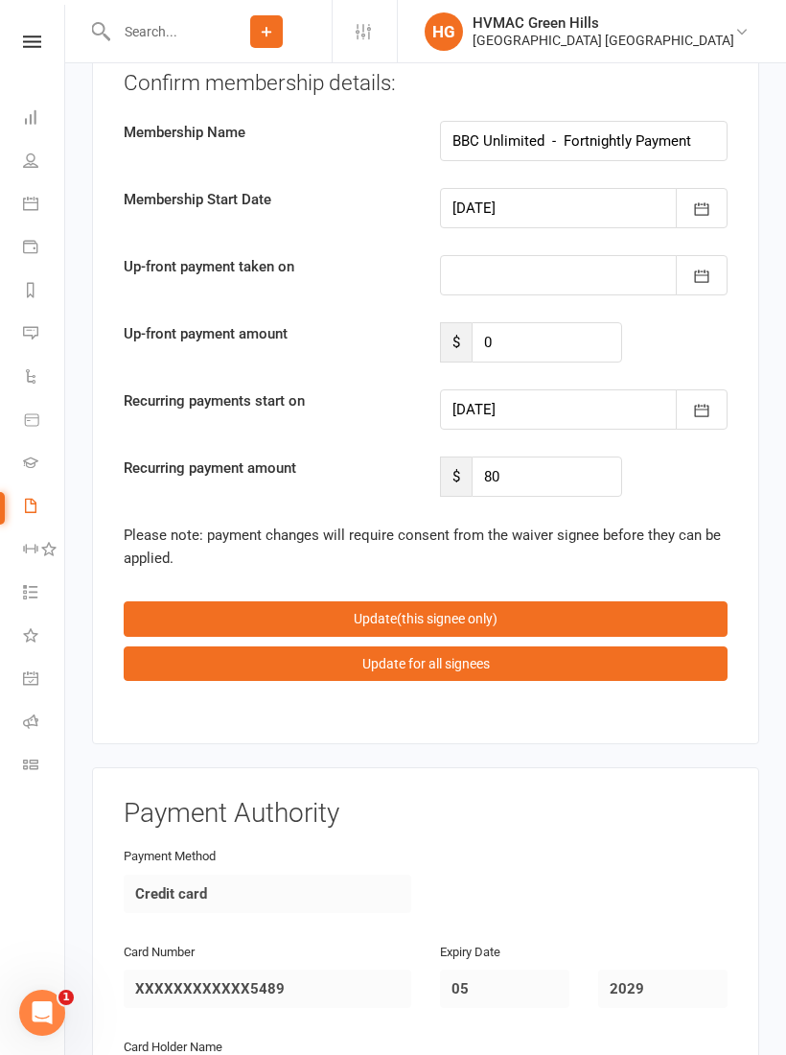
click at [447, 601] on button "Update (this signee only)" at bounding box center [426, 618] width 604 height 35
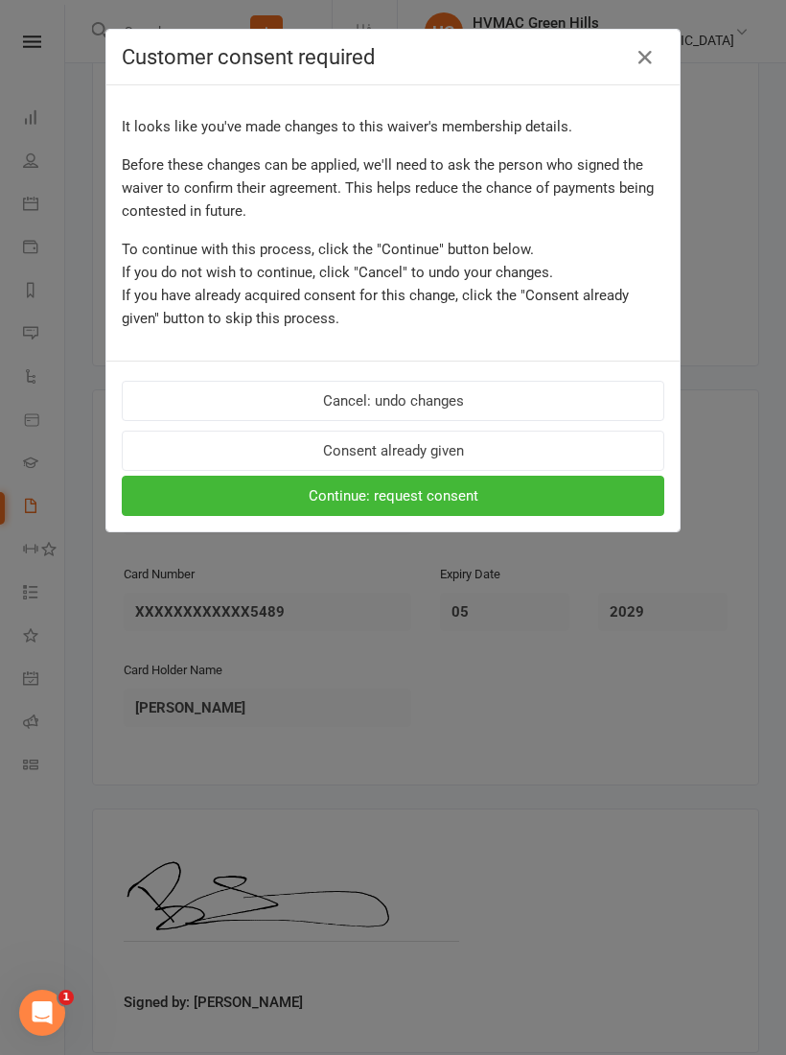
click at [476, 450] on button "Consent already given" at bounding box center [393, 450] width 543 height 40
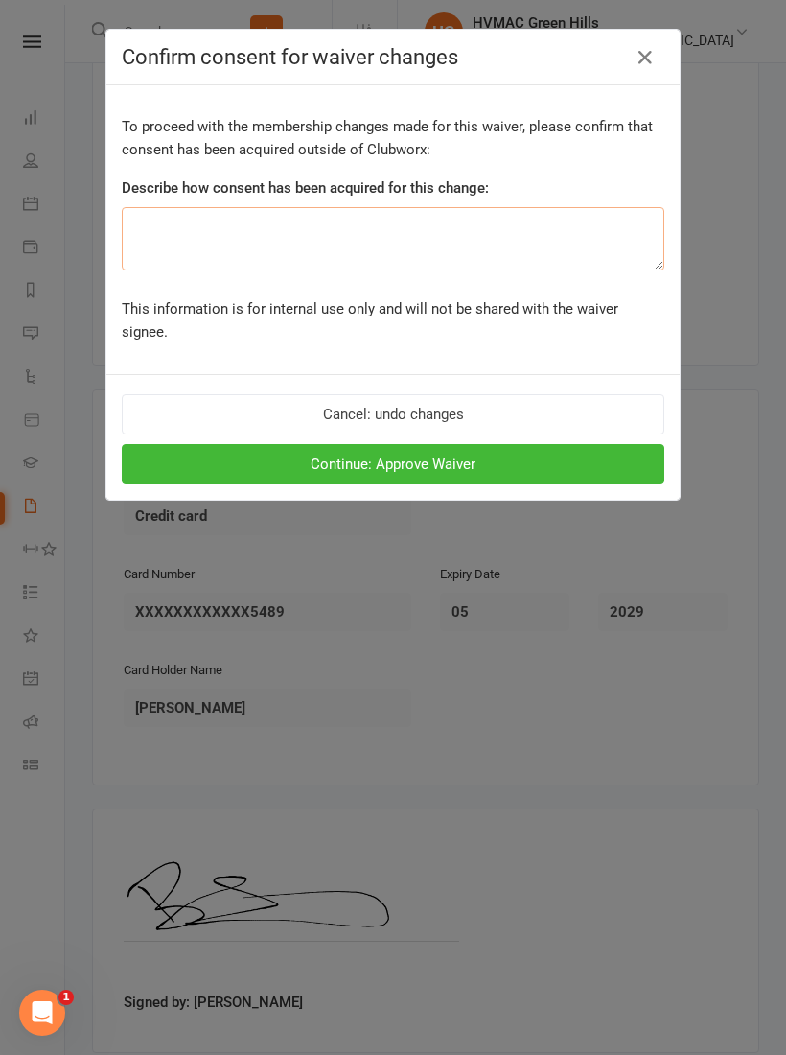
click at [381, 242] on textarea at bounding box center [393, 238] width 543 height 63
type textarea "Verbal"
click at [425, 444] on button "Continue: Approve Waiver" at bounding box center [393, 464] width 543 height 40
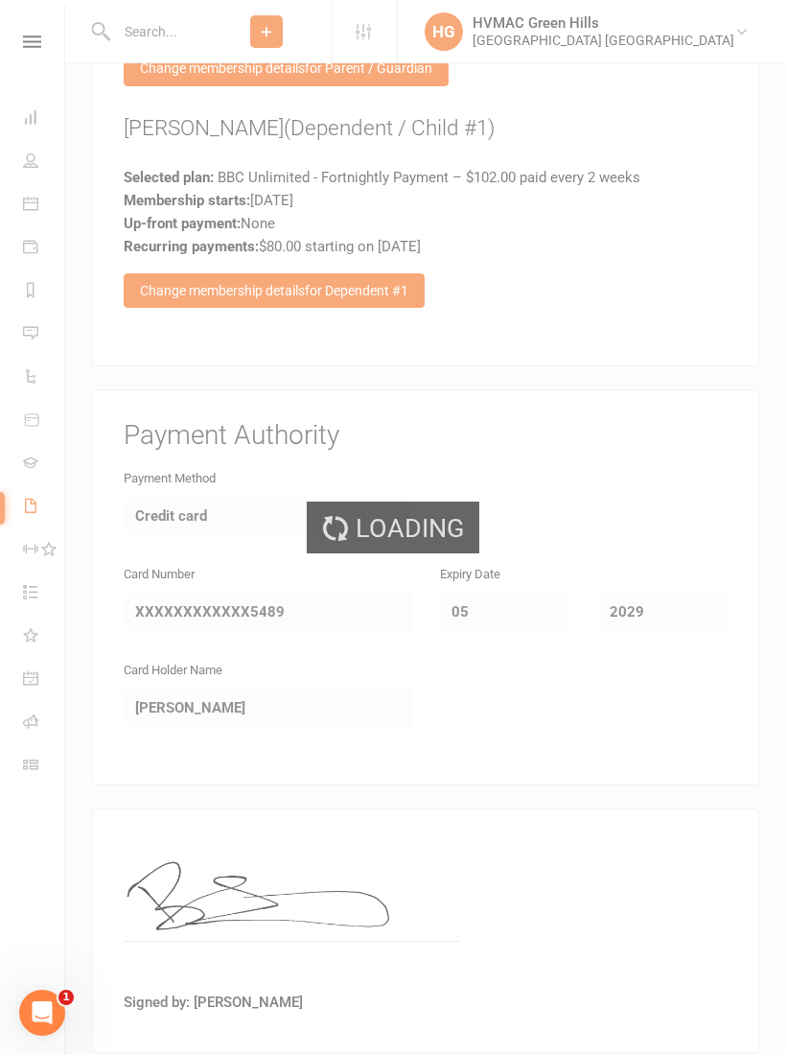
select select "100"
